Goal: Information Seeking & Learning: Compare options

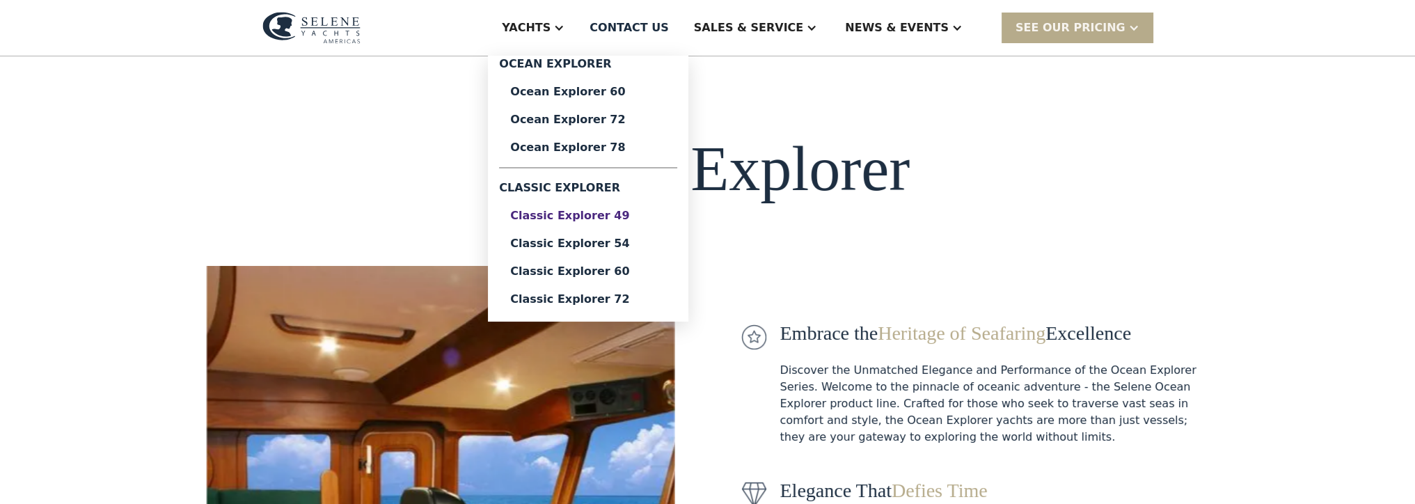
click at [657, 220] on div "Classic Explorer 49" at bounding box center [588, 215] width 156 height 11
click at [660, 235] on link "Classic Explorer 54" at bounding box center [588, 244] width 178 height 28
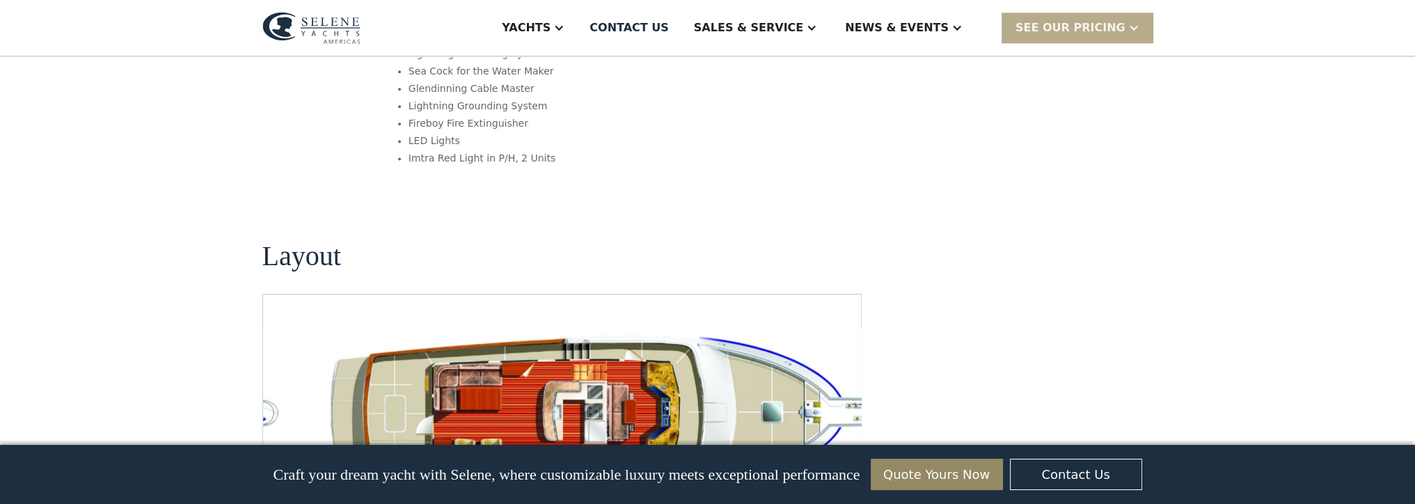
scroll to position [2645, 0]
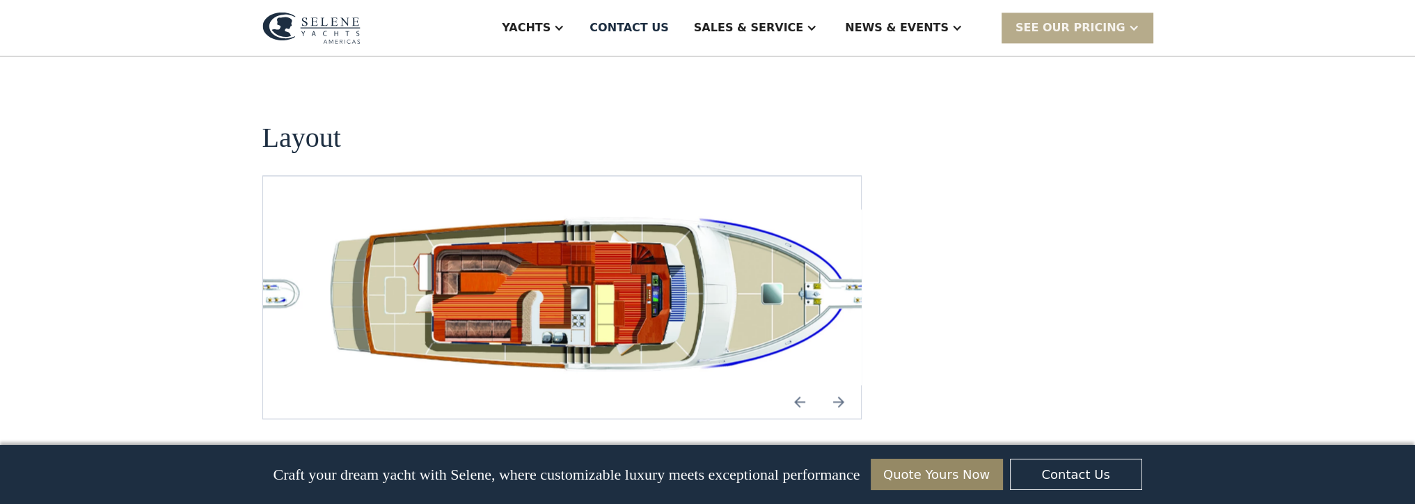
click at [799, 385] on img "Previous slide" at bounding box center [799, 401] width 33 height 33
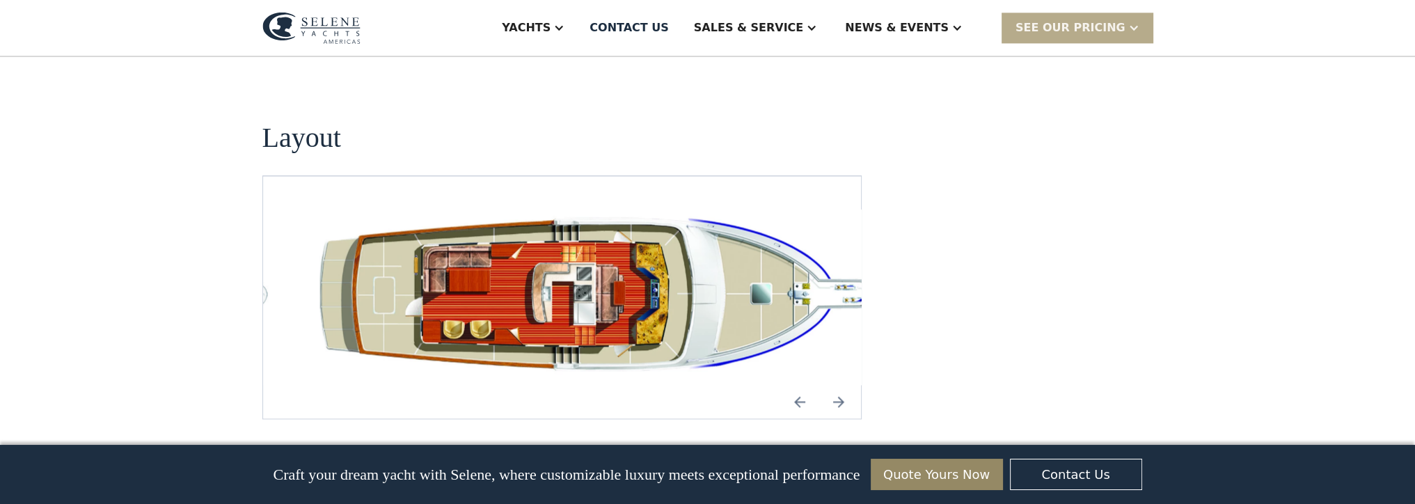
click at [834, 385] on img "Next slide" at bounding box center [838, 401] width 33 height 33
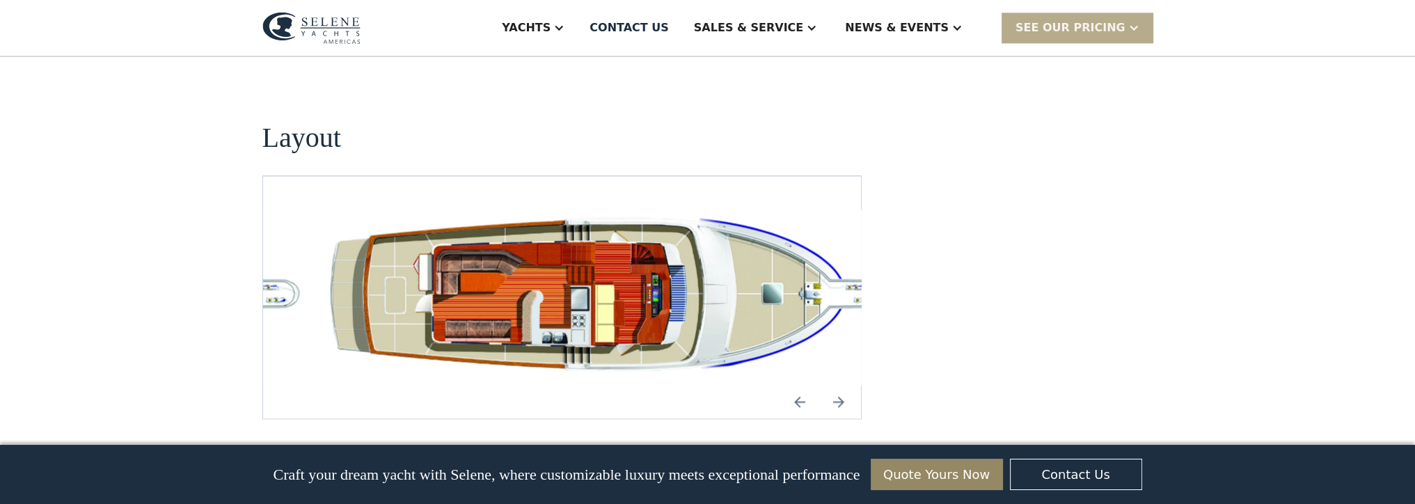
click at [834, 385] on img "Next slide" at bounding box center [838, 401] width 33 height 33
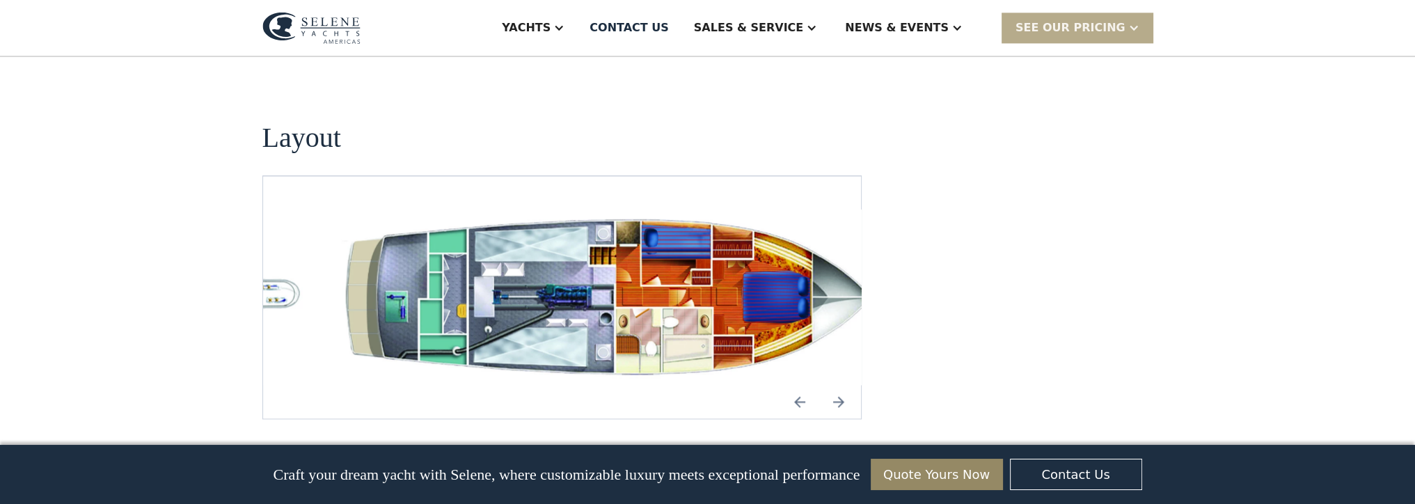
click at [834, 385] on img "Next slide" at bounding box center [838, 401] width 33 height 33
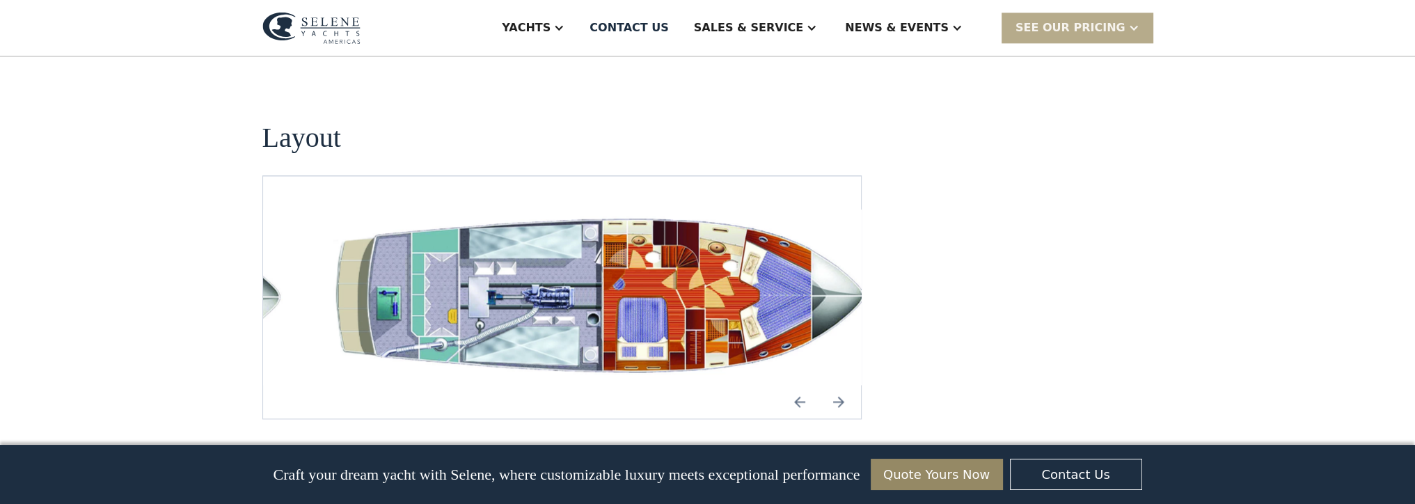
click at [834, 385] on img "Next slide" at bounding box center [838, 401] width 33 height 33
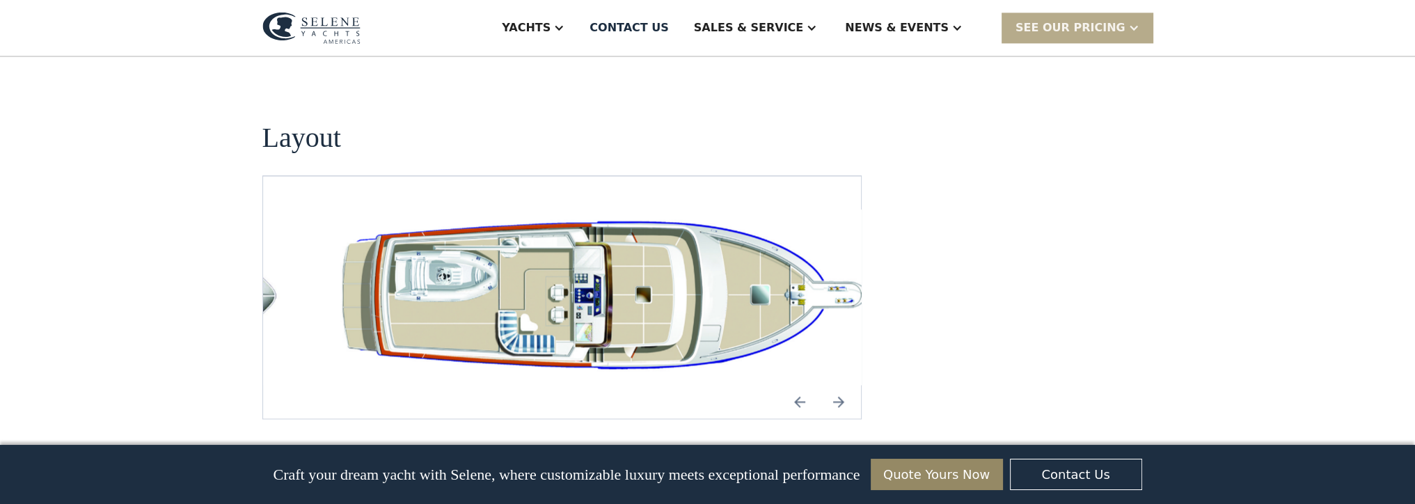
click at [834, 385] on img "Next slide" at bounding box center [838, 401] width 33 height 33
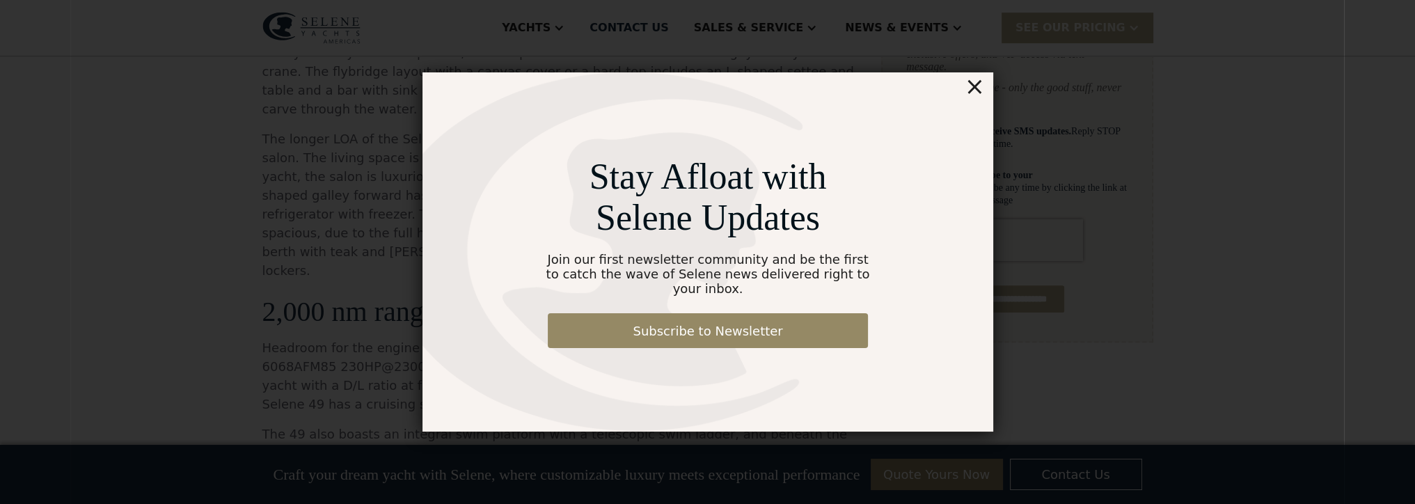
scroll to position [835, 0]
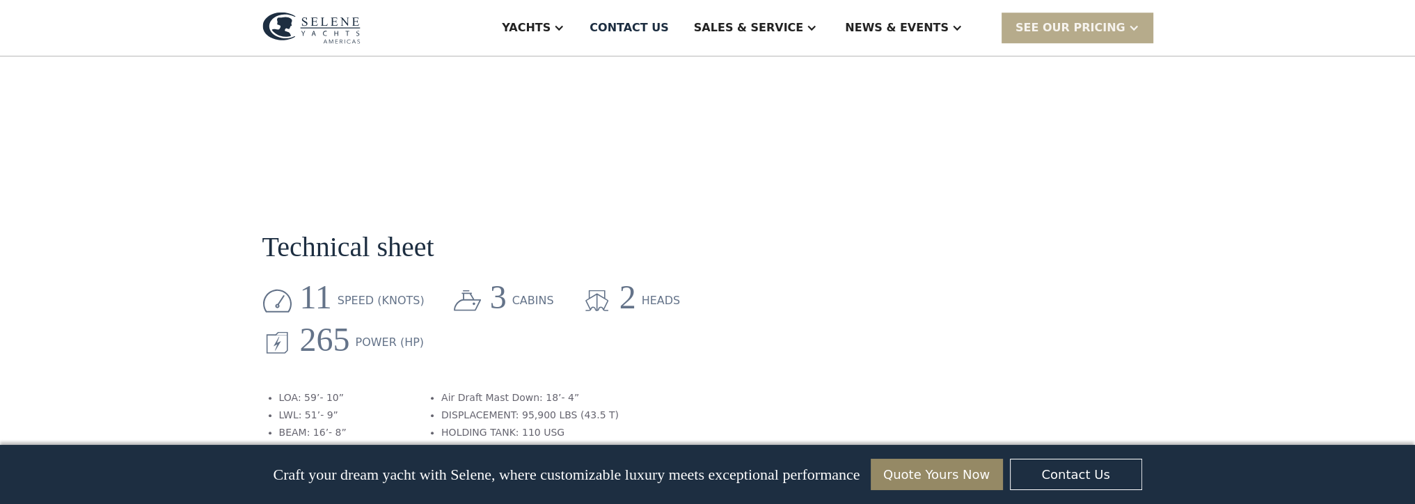
scroll to position [1670, 0]
